Goal: Information Seeking & Learning: Learn about a topic

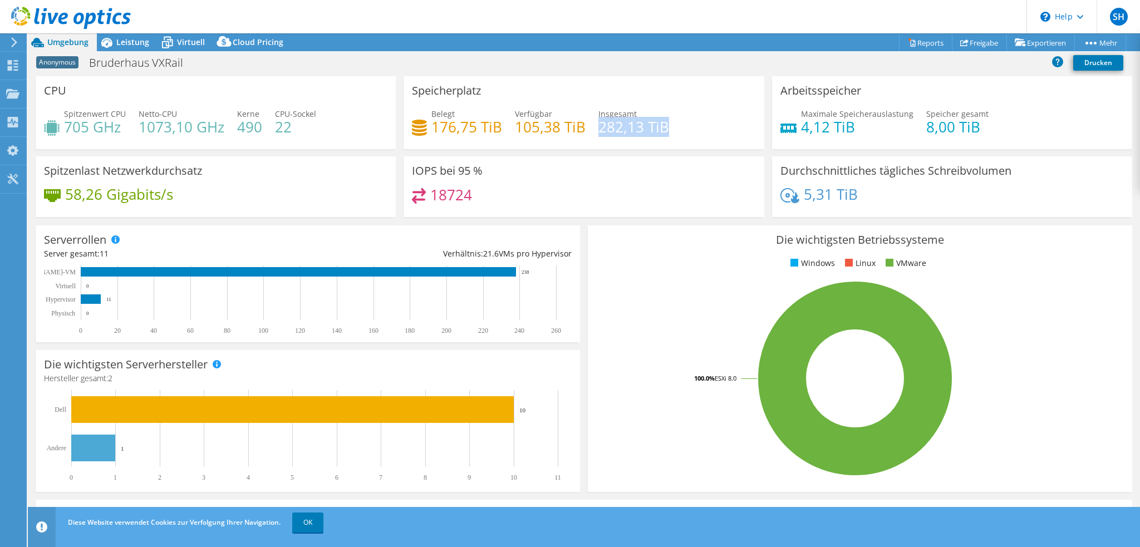
drag, startPoint x: 596, startPoint y: 131, endPoint x: 670, endPoint y: 130, distance: 74.6
click at [670, 130] on div "Belegt 176,75 TiB [STREET_ADDRESS] Insgesamt 282,13 TiB" at bounding box center [583, 126] width 343 height 36
click at [636, 188] on div "18724" at bounding box center [583, 200] width 343 height 24
click at [449, 126] on h4 "176,75 TiB" at bounding box center [466, 127] width 71 height 12
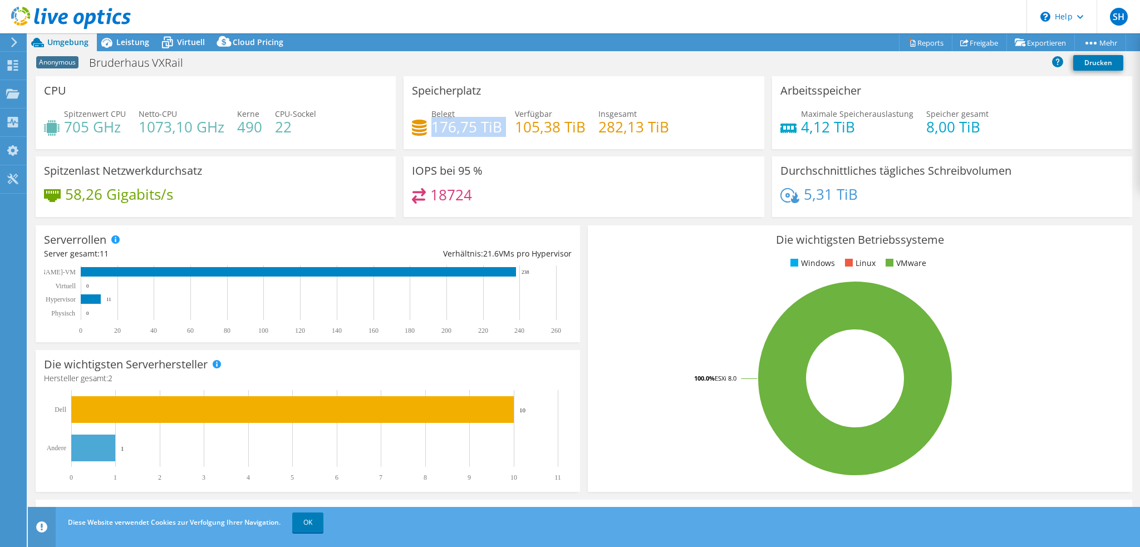
click at [449, 126] on h4 "176,75 TiB" at bounding box center [466, 127] width 71 height 12
click at [537, 192] on div "18724" at bounding box center [583, 200] width 343 height 24
click at [515, 124] on h4 "105,38 TiB" at bounding box center [550, 127] width 71 height 12
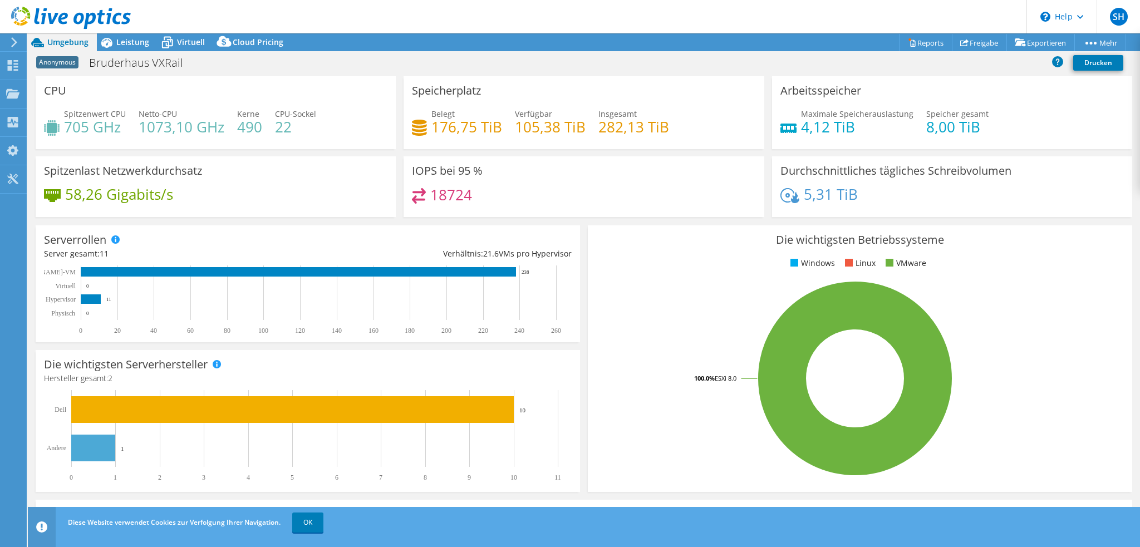
click at [523, 157] on div "IOPS bei 95 % 18724" at bounding box center [584, 186] width 360 height 61
drag, startPoint x: 421, startPoint y: 124, endPoint x: 501, endPoint y: 132, distance: 80.5
click at [501, 132] on div "Belegt 176,75 TiB [STREET_ADDRESS] Insgesamt 282,13 TiB" at bounding box center [583, 126] width 343 height 36
click at [492, 149] on div "Speicherplatz Belegt 176,75 TiB [STREET_ADDRESS] Insgesamt 282,13 TiB" at bounding box center [584, 116] width 368 height 80
click at [474, 124] on h4 "176,75 TiB" at bounding box center [466, 127] width 71 height 12
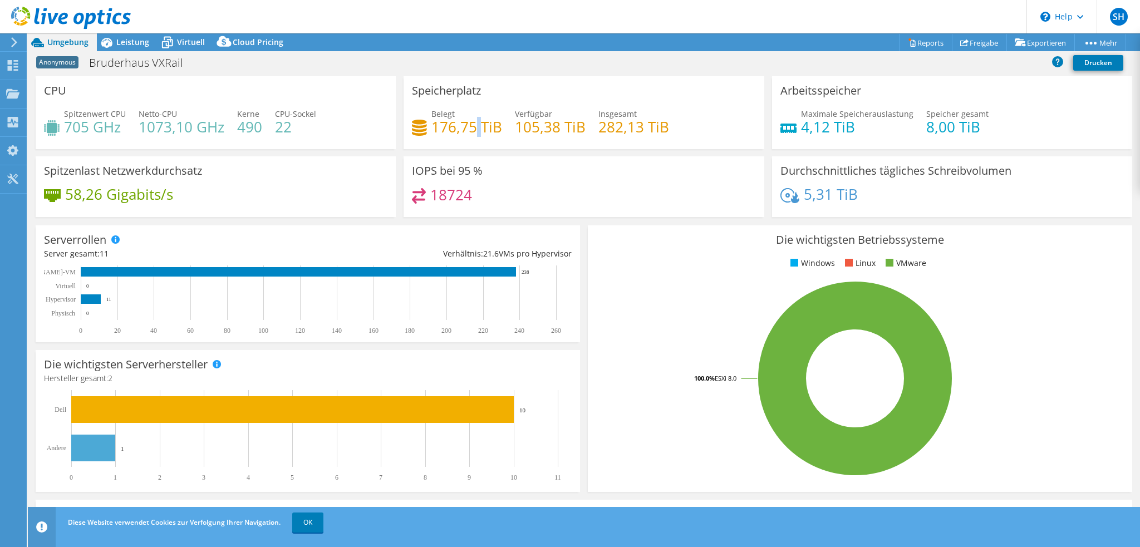
click at [474, 124] on h4 "176,75 TiB" at bounding box center [466, 127] width 71 height 12
click at [514, 178] on div "IOPS bei 95 % 18724" at bounding box center [584, 186] width 360 height 61
click at [436, 124] on h4 "176,75 TiB" at bounding box center [466, 127] width 71 height 12
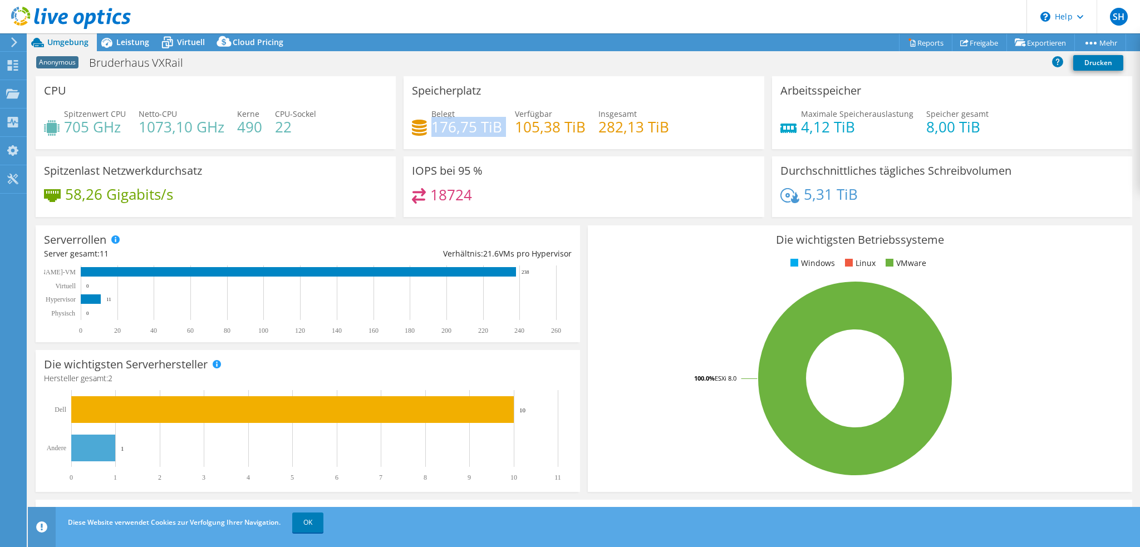
click at [436, 124] on h4 "176,75 TiB" at bounding box center [466, 127] width 71 height 12
click at [492, 154] on div "Speicherplatz Belegt 176,75 TiB [STREET_ADDRESS] Insgesamt 282,13 TiB" at bounding box center [584, 116] width 368 height 80
drag, startPoint x: 429, startPoint y: 126, endPoint x: 516, endPoint y: 130, distance: 86.9
click at [516, 130] on div "Belegt 176,75 TiB [STREET_ADDRESS] Insgesamt 282,13 TiB" at bounding box center [583, 126] width 343 height 36
click at [526, 191] on div "18724" at bounding box center [583, 200] width 343 height 24
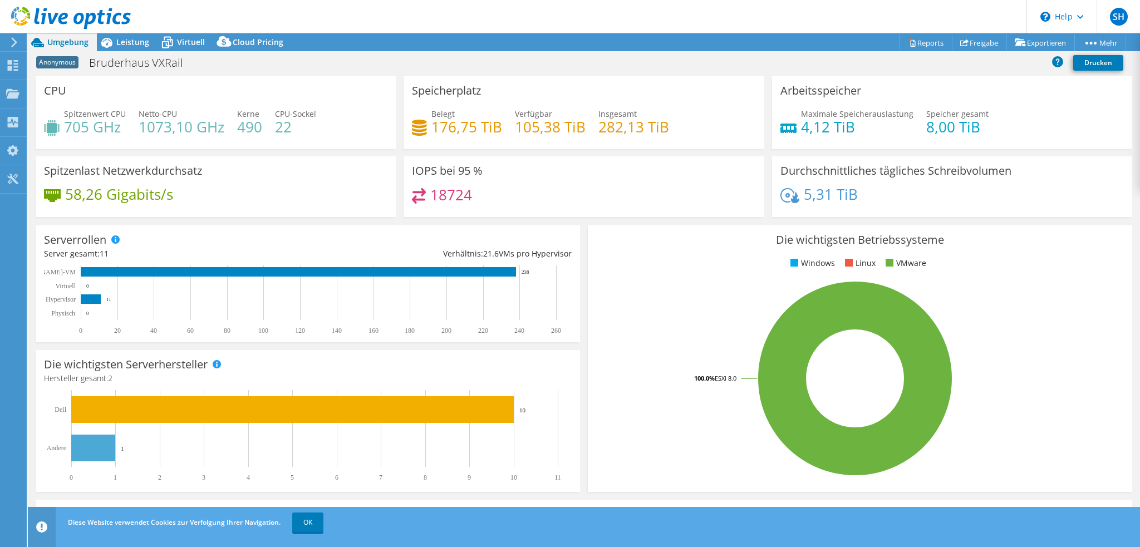
click at [460, 126] on h4 "176,75 TiB" at bounding box center [466, 127] width 71 height 12
drag, startPoint x: 122, startPoint y: 40, endPoint x: 128, endPoint y: 52, distance: 14.0
click at [122, 40] on span "Leistung" at bounding box center [132, 42] width 33 height 11
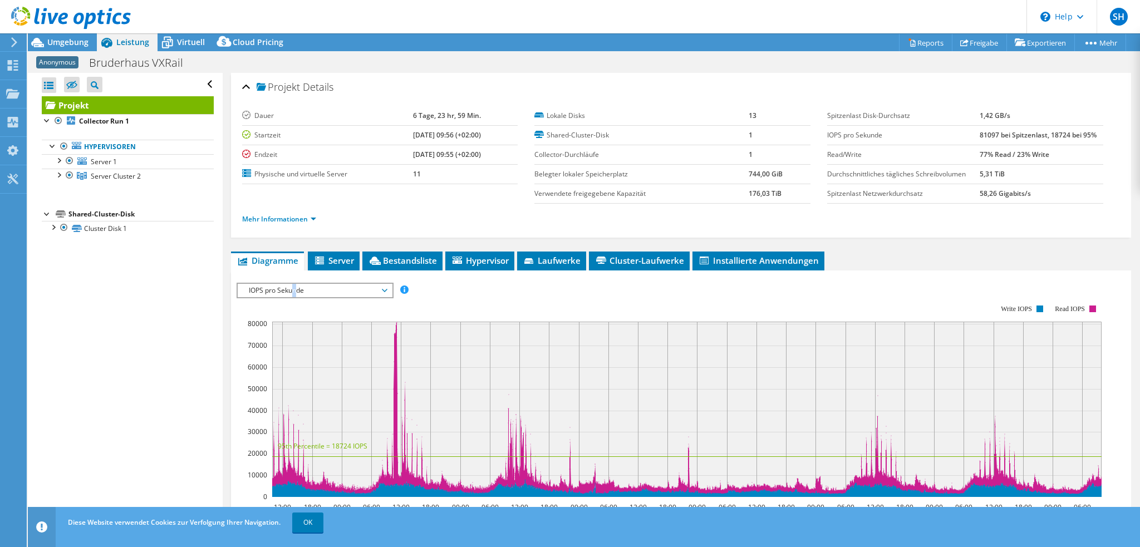
click at [294, 289] on span "IOPS pro Sekunde" at bounding box center [314, 290] width 143 height 13
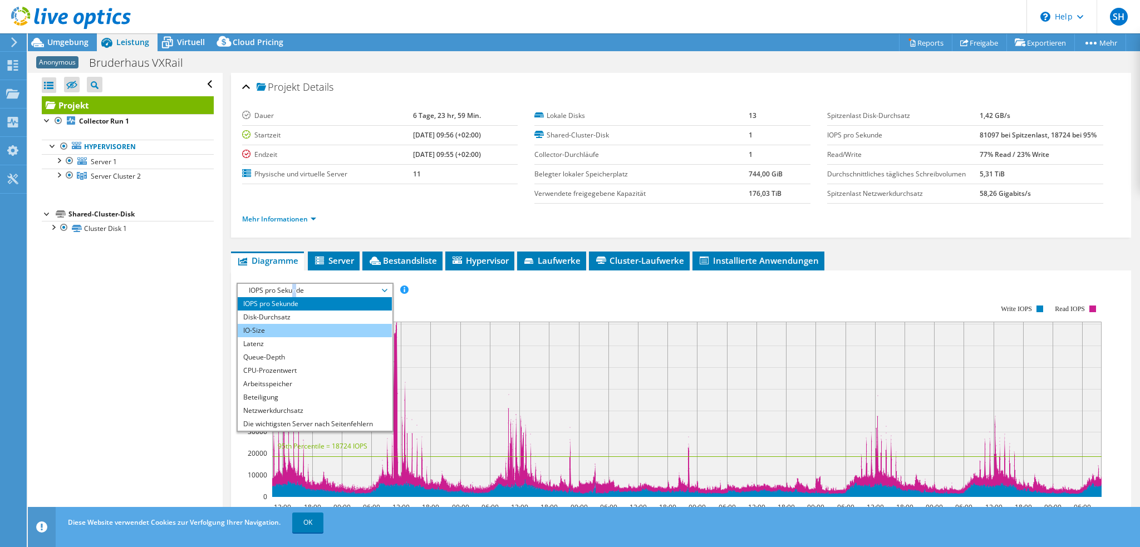
click at [281, 324] on li "IO-Size" at bounding box center [315, 330] width 154 height 13
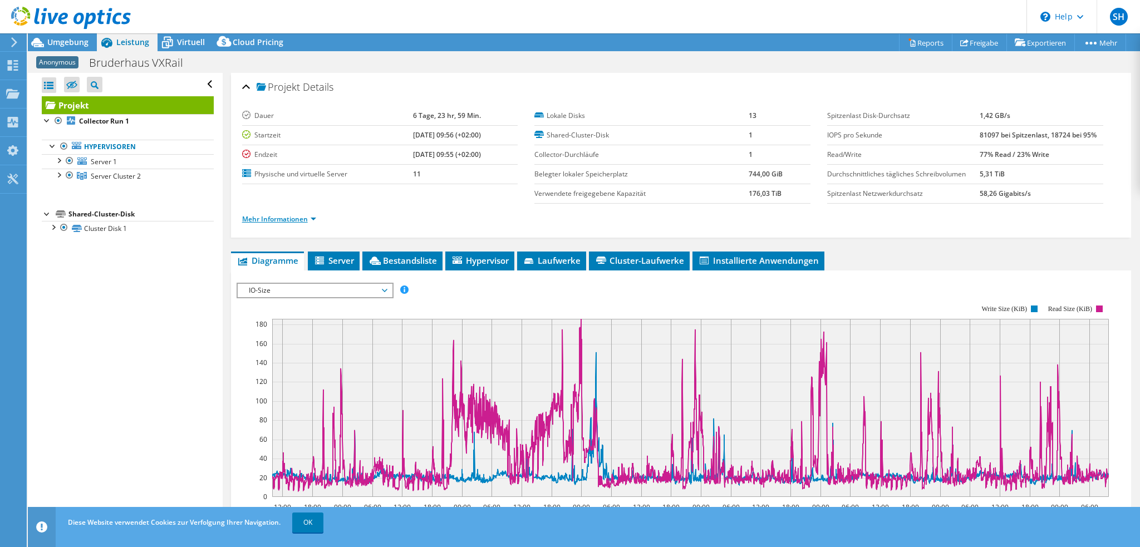
click at [283, 215] on link "Mehr Informationen" at bounding box center [279, 218] width 74 height 9
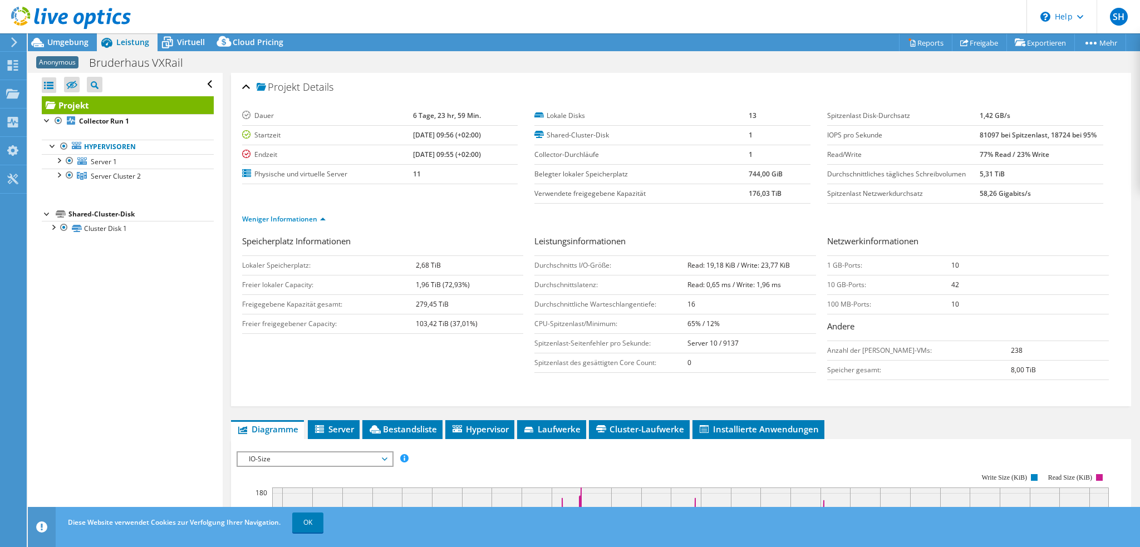
drag, startPoint x: 406, startPoint y: 259, endPoint x: 432, endPoint y: 268, distance: 27.1
click at [436, 261] on tr "Lokaler Speicherplatz: 2,68 TiB" at bounding box center [383, 265] width 282 height 19
click at [356, 280] on td "Freier lokaler Capacity:" at bounding box center [329, 284] width 174 height 19
click at [472, 281] on td "1,96 TiB (72,93%)" at bounding box center [469, 284] width 107 height 19
click at [403, 294] on td "Freigegebene Kapazität gesamt:" at bounding box center [329, 303] width 174 height 19
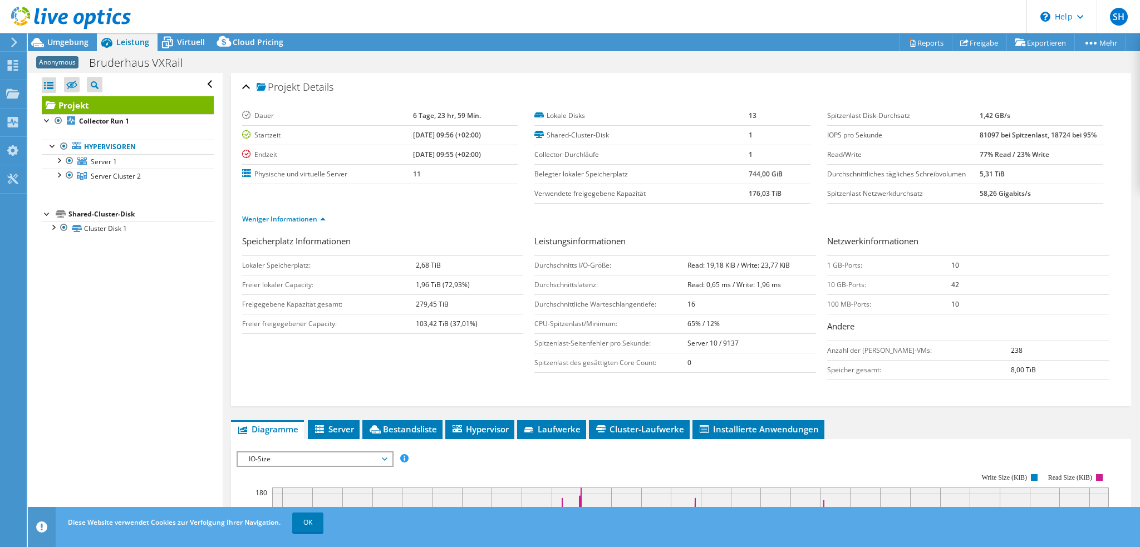
click at [454, 299] on tr "Freigegebene Kapazität gesamt: 279,45 TiB" at bounding box center [383, 303] width 282 height 19
click at [384, 316] on td "Freier freigegebener Capacity:" at bounding box center [329, 323] width 174 height 19
drag, startPoint x: 778, startPoint y: 264, endPoint x: 791, endPoint y: 264, distance: 12.8
click at [791, 264] on td "Read: 19,18 KiB / Write: 23,77 KiB" at bounding box center [752, 265] width 129 height 19
click at [756, 301] on td "16" at bounding box center [752, 303] width 129 height 19
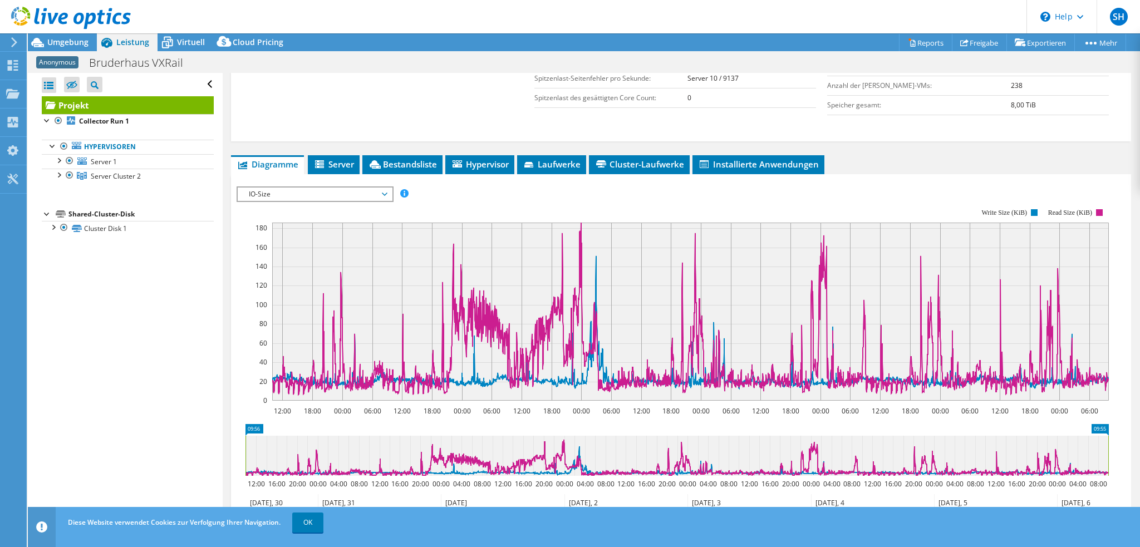
scroll to position [334, 0]
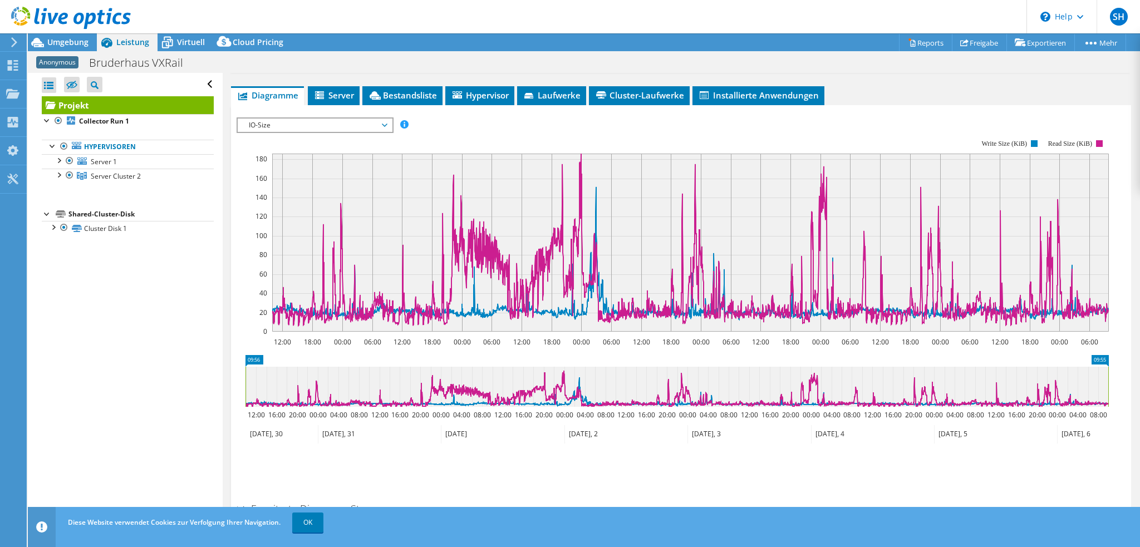
click at [229, 289] on div "Projekt Details [PERSON_NAME] 6 Tage, 23 hr, 59 Min. Startzeit [DATE] 09:56 (+0…" at bounding box center [681, 157] width 917 height 836
click at [60, 44] on span "Umgebung" at bounding box center [67, 42] width 41 height 11
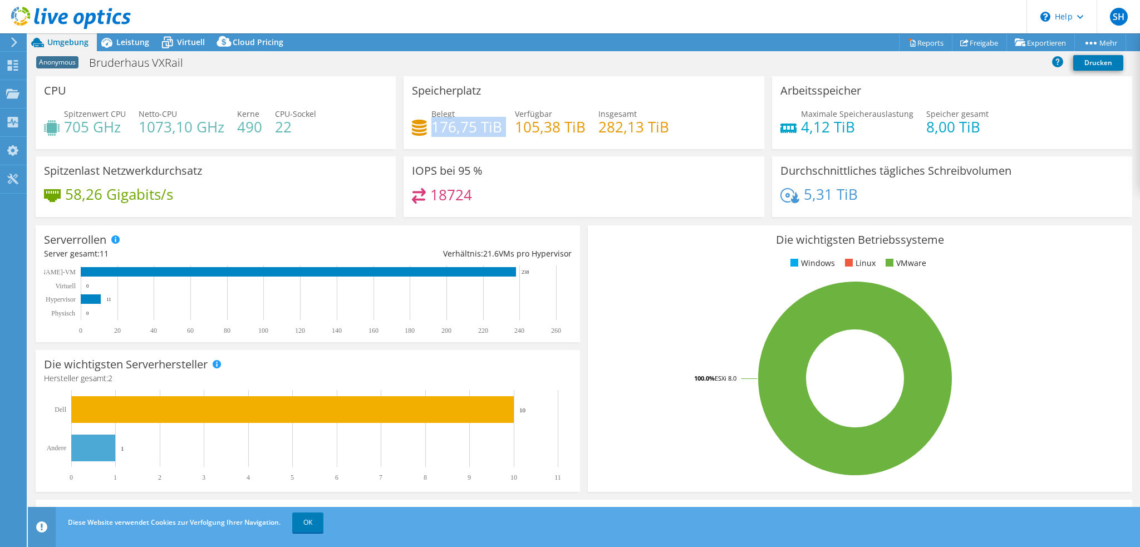
drag, startPoint x: 445, startPoint y: 129, endPoint x: 504, endPoint y: 129, distance: 59.0
click at [504, 129] on div "Belegt 176,75 TiB [STREET_ADDRESS] Insgesamt 282,13 TiB" at bounding box center [583, 126] width 343 height 36
click at [524, 130] on h4 "105,38 TiB" at bounding box center [550, 127] width 71 height 12
drag, startPoint x: 597, startPoint y: 129, endPoint x: 673, endPoint y: 122, distance: 76.0
click at [673, 122] on div "Belegt 176,75 TiB [STREET_ADDRESS] Insgesamt 282,13 TiB" at bounding box center [583, 126] width 343 height 36
